Goal: Complete application form: Complete application form

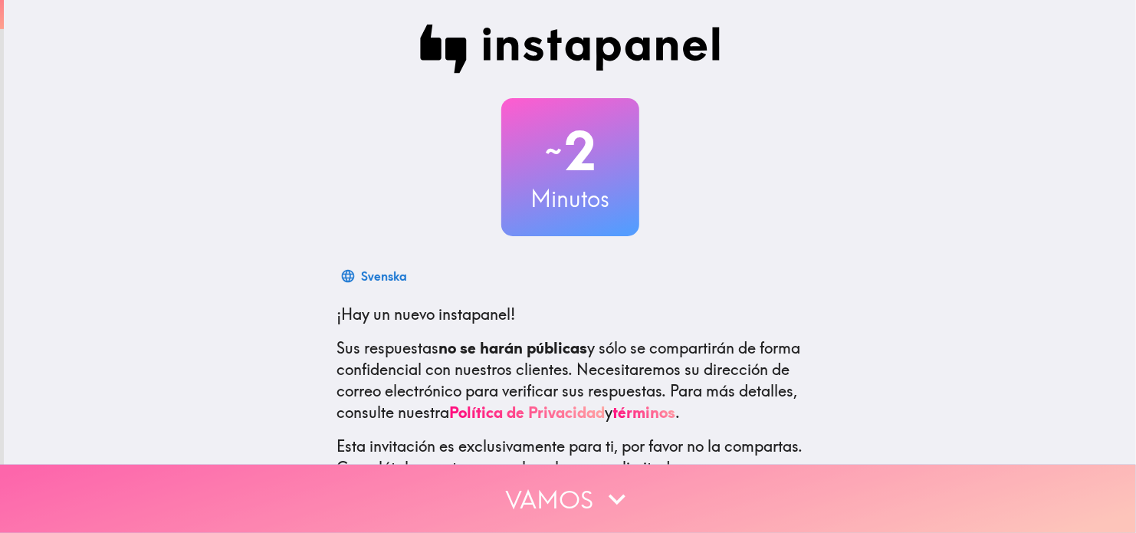
click at [600, 491] on icon "button" at bounding box center [617, 499] width 34 height 34
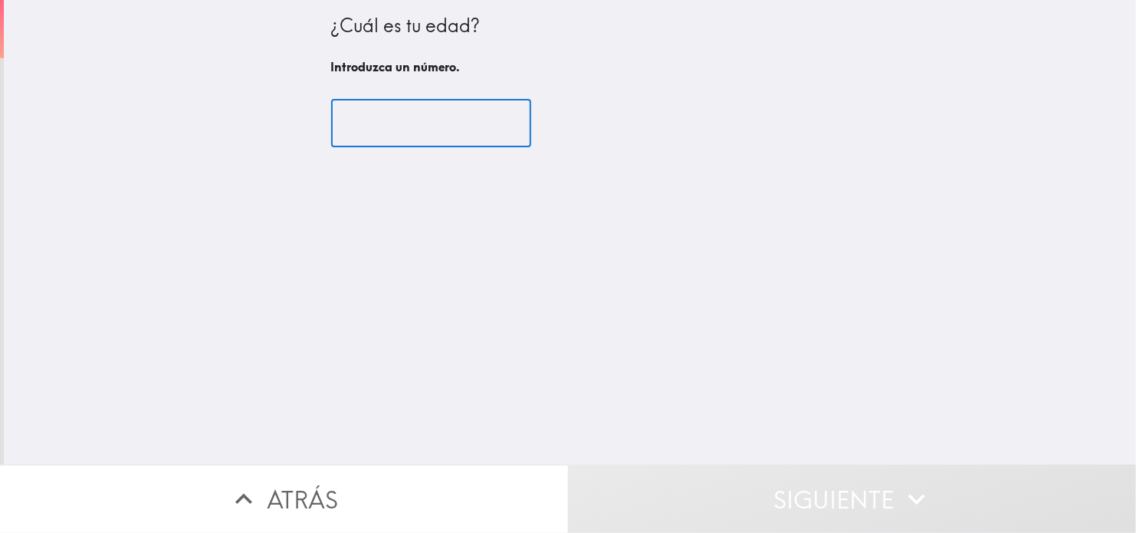
click at [391, 131] on input "number" at bounding box center [431, 124] width 200 height 48
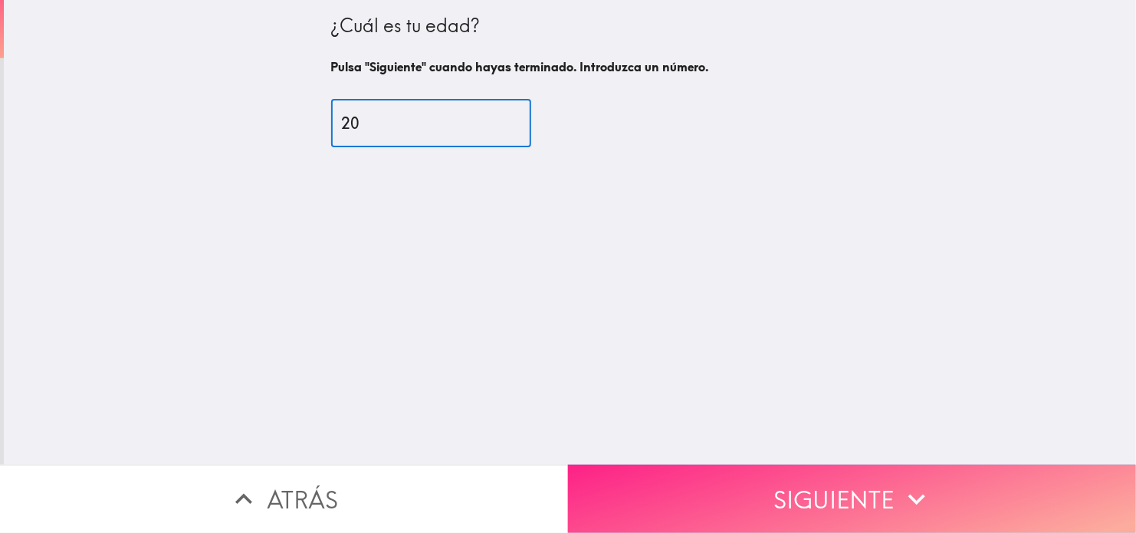
type input "20"
click at [754, 465] on button "Siguiente" at bounding box center [852, 499] width 568 height 68
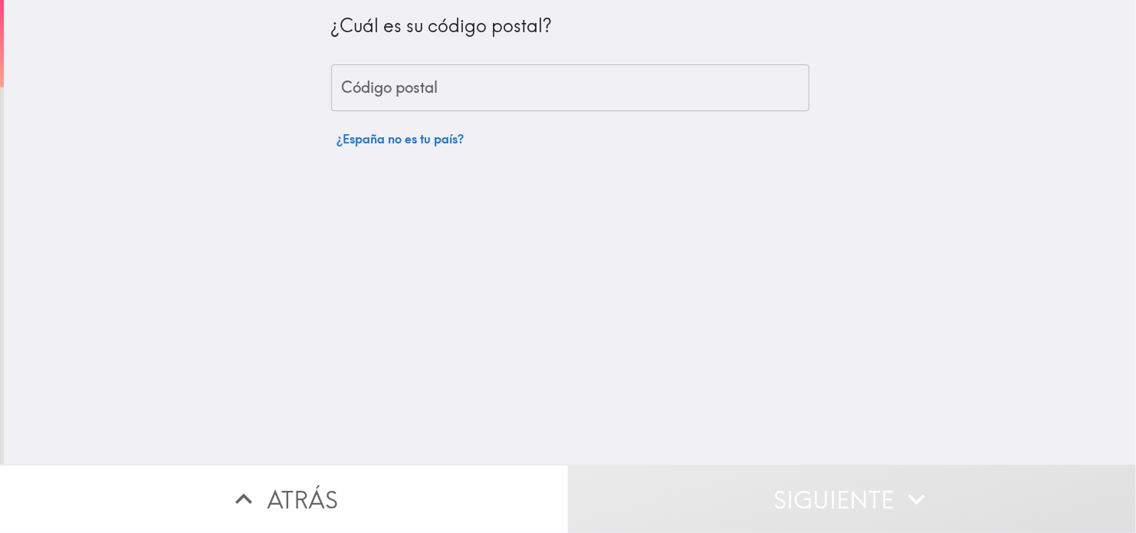
click at [554, 86] on input "Código postal" at bounding box center [570, 88] width 478 height 48
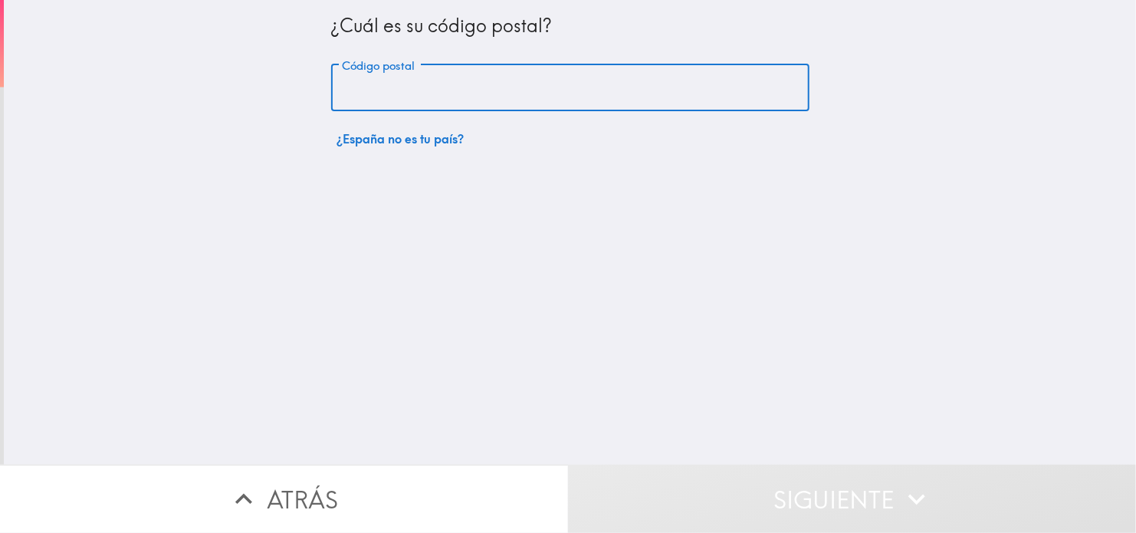
type input "46016"
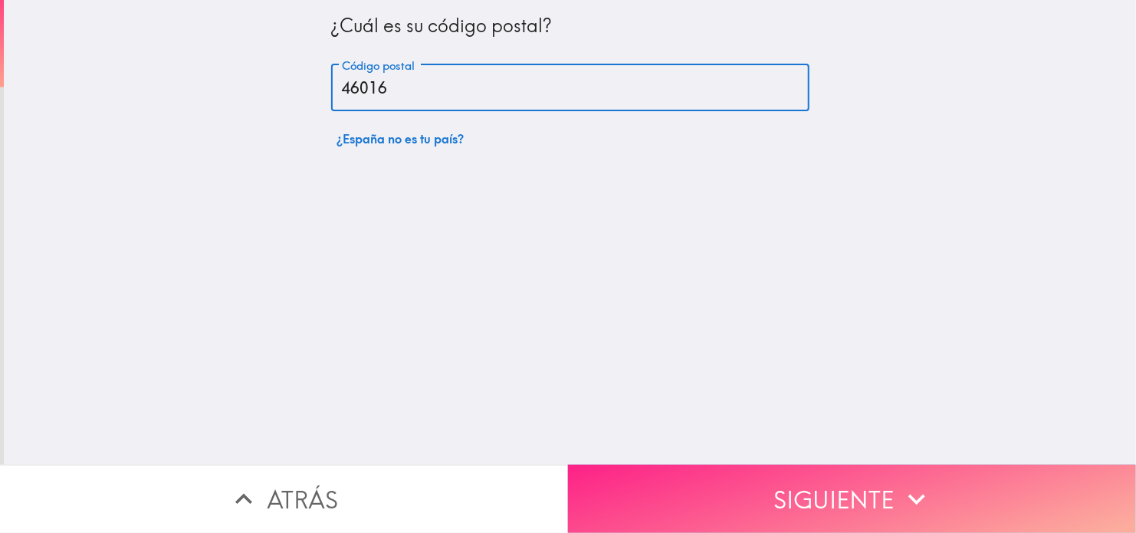
click at [775, 491] on button "Siguiente" at bounding box center [852, 499] width 568 height 68
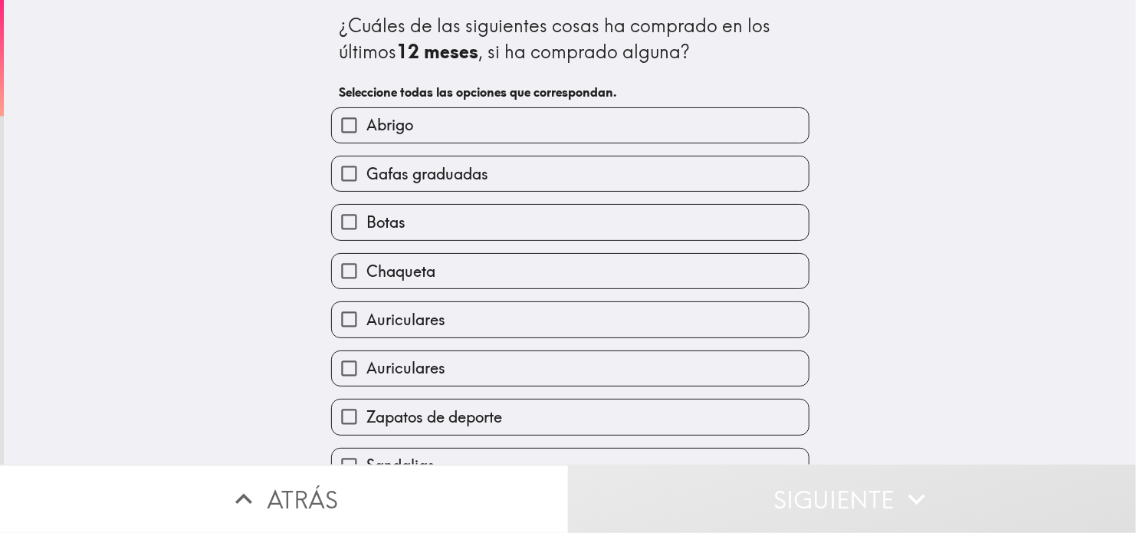
click at [353, 267] on input "Chaqueta" at bounding box center [349, 271] width 35 height 35
checkbox input "true"
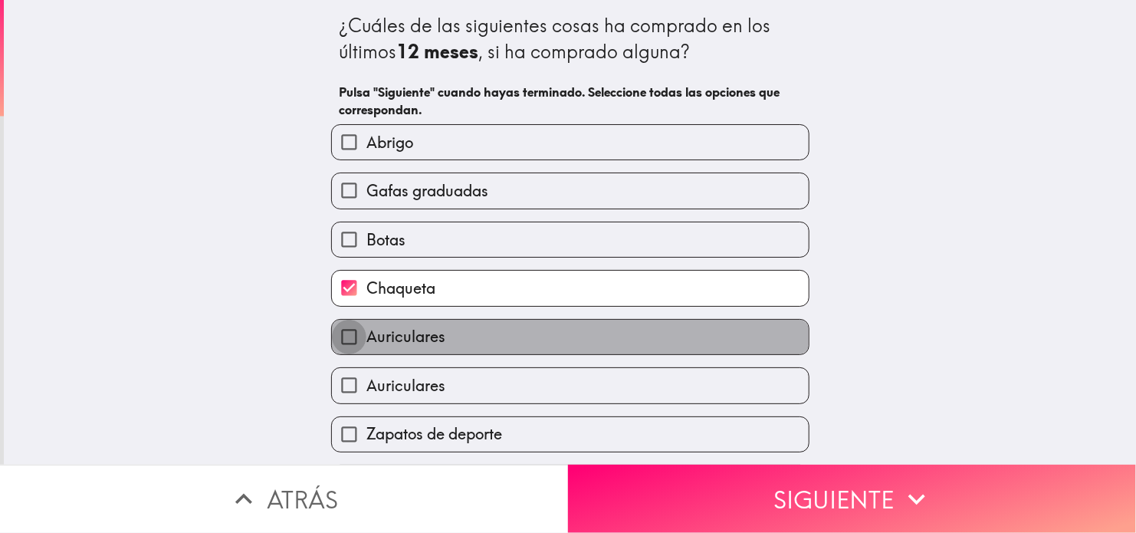
click at [349, 332] on input "Auriculares" at bounding box center [349, 337] width 35 height 35
checkbox input "true"
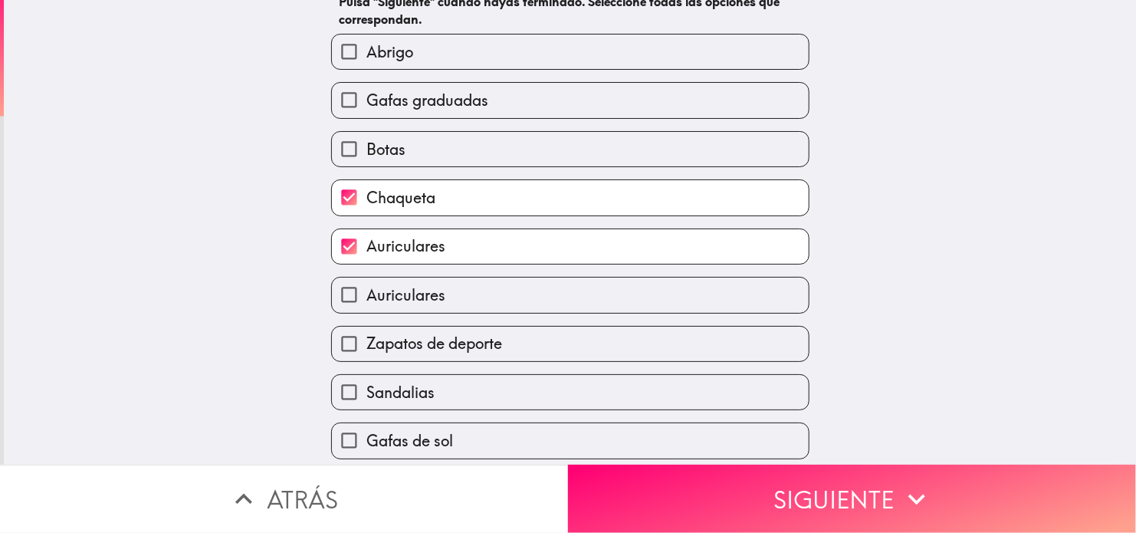
scroll to position [64, 0]
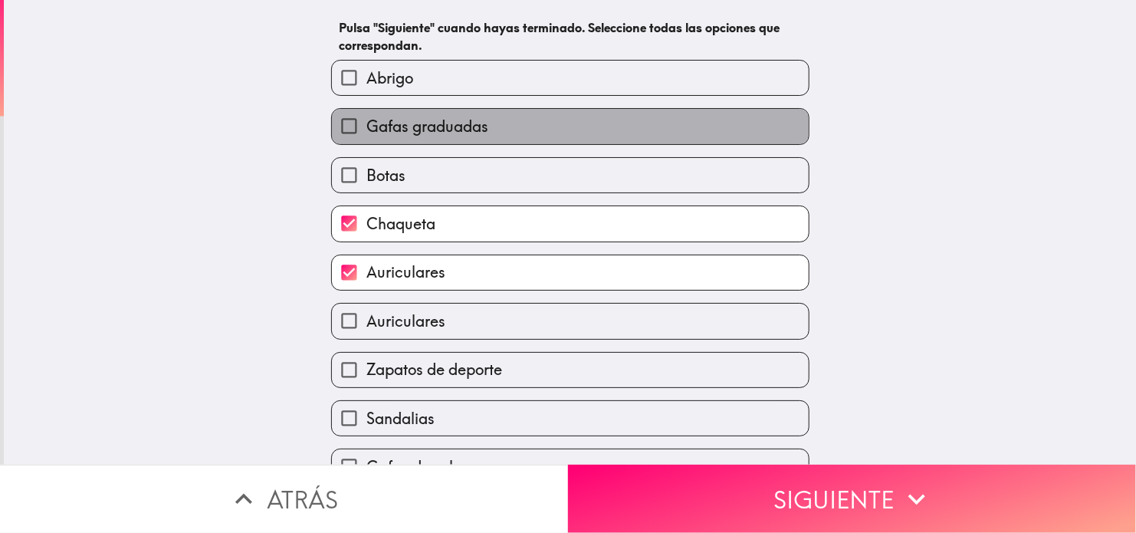
click at [521, 135] on label "Gafas graduadas" at bounding box center [570, 126] width 477 height 35
click at [367, 135] on input "Gafas graduadas" at bounding box center [349, 126] width 35 height 35
checkbox input "true"
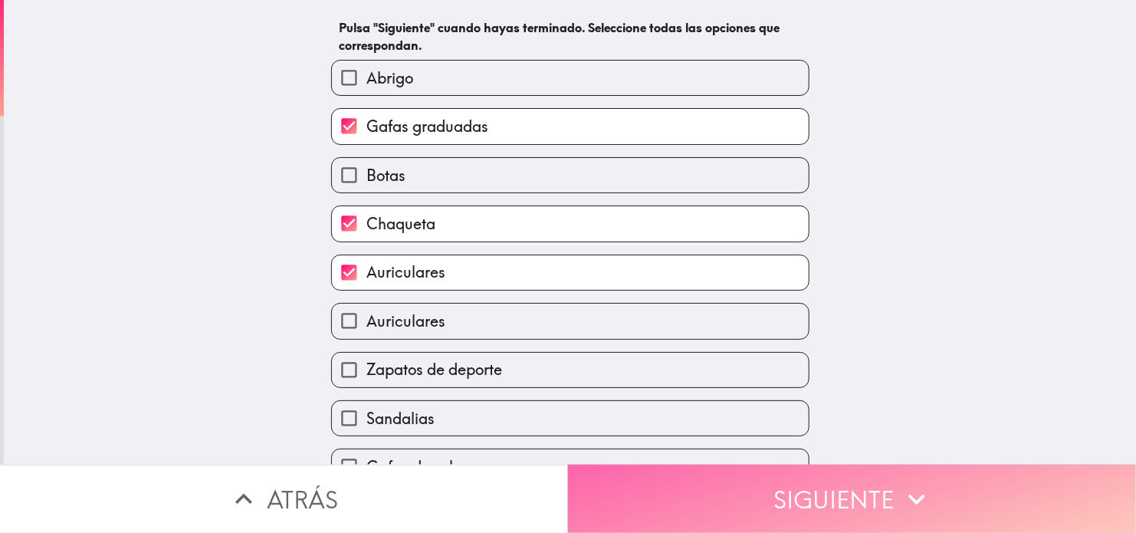
click at [652, 475] on button "Siguiente" at bounding box center [852, 499] width 568 height 68
